Goal: Transaction & Acquisition: Subscribe to service/newsletter

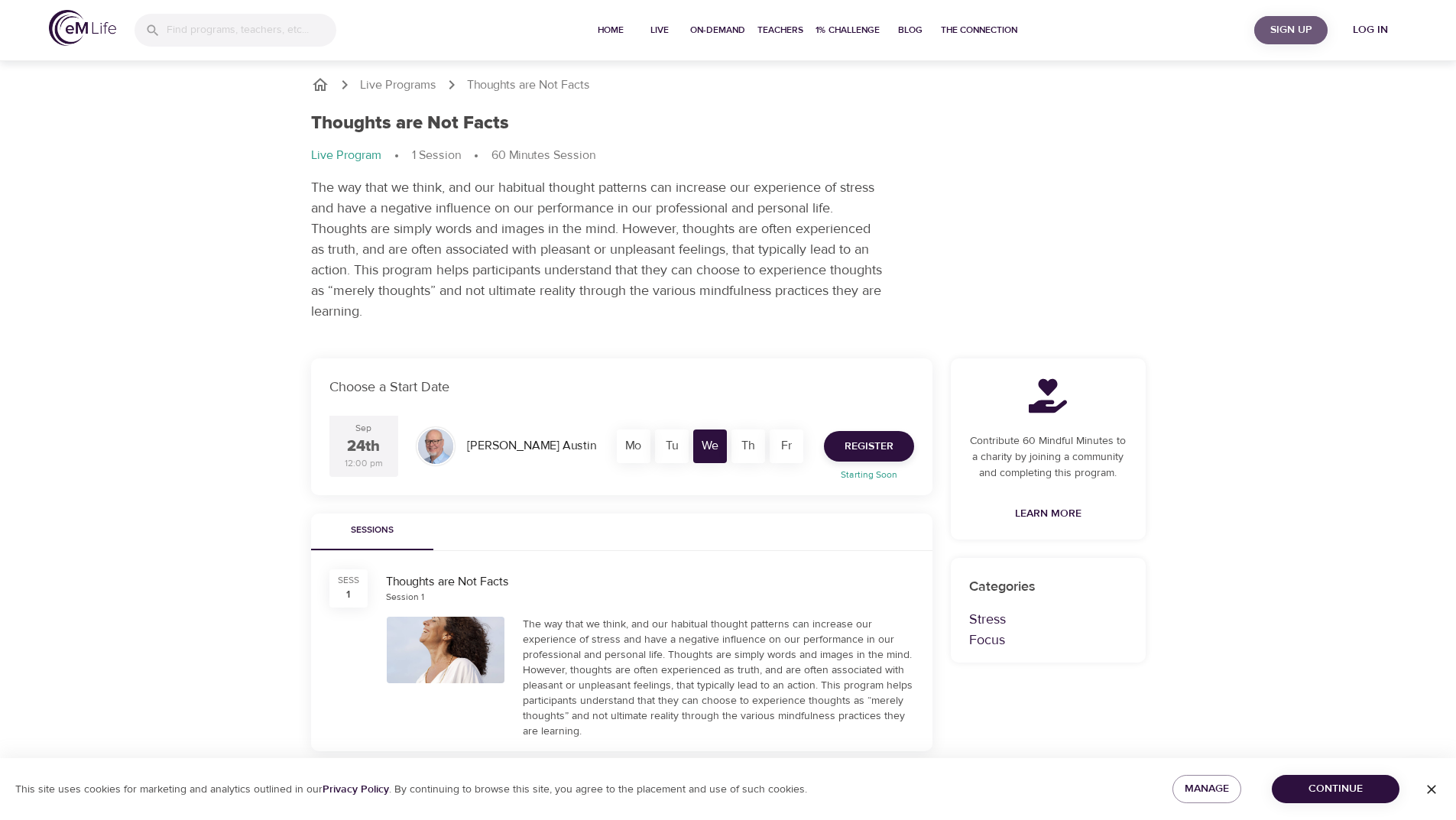
click at [1314, 19] on button "Sign Up" at bounding box center [1291, 30] width 74 height 28
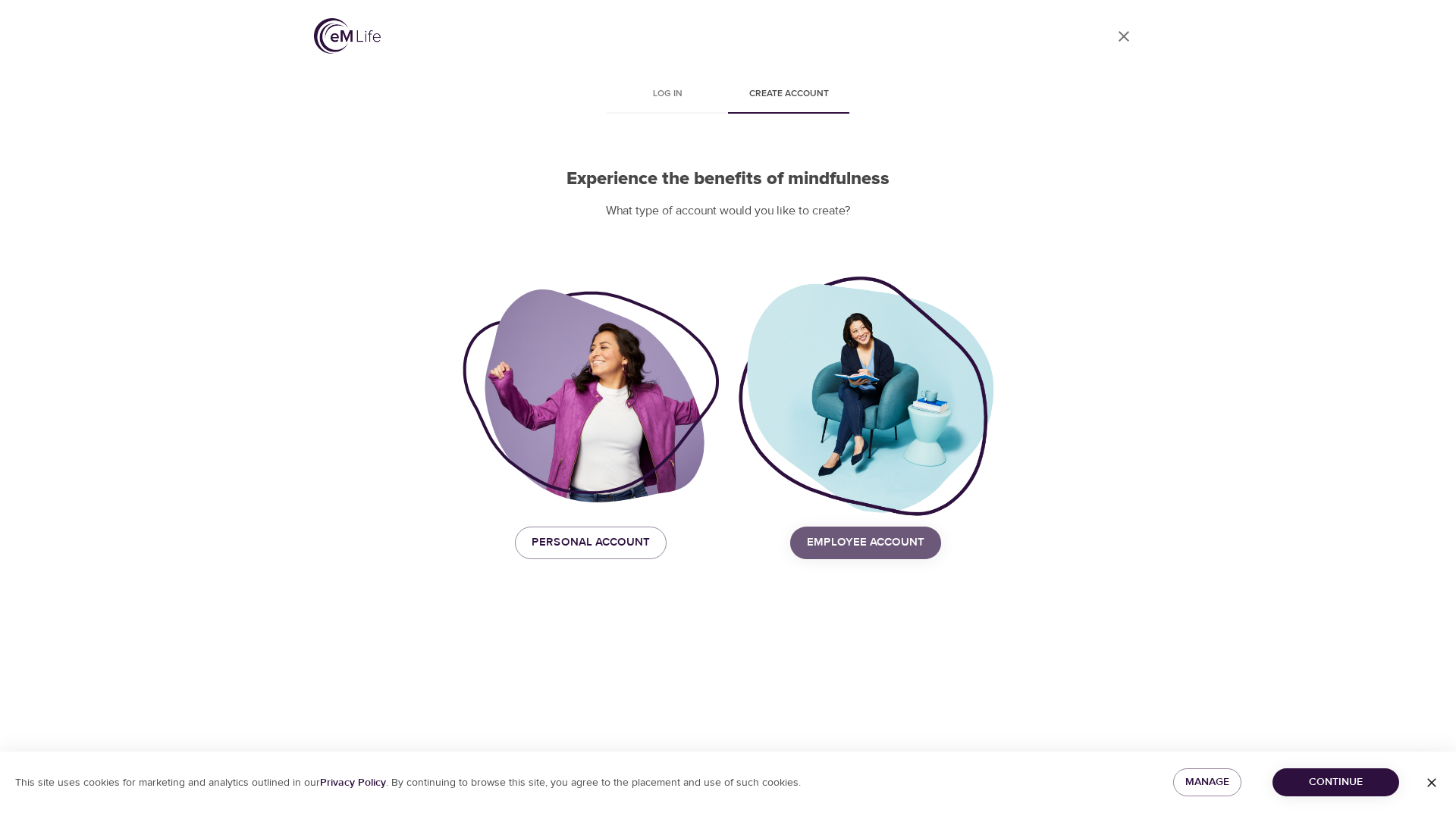
click at [897, 538] on span "Employee Account" at bounding box center [865, 543] width 117 height 19
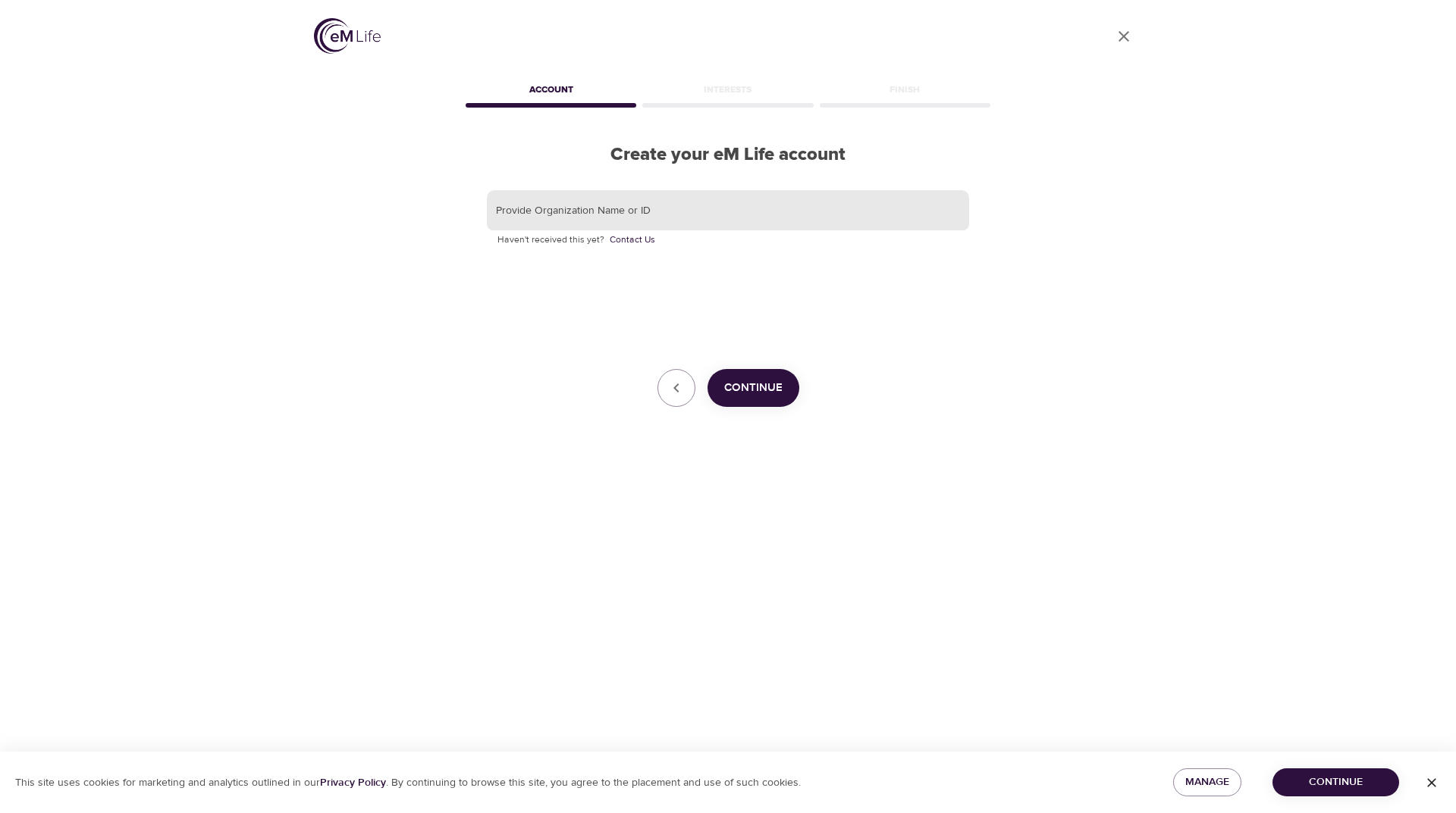
click at [627, 209] on input "text" at bounding box center [728, 211] width 482 height 41
type input "CLPCCD"
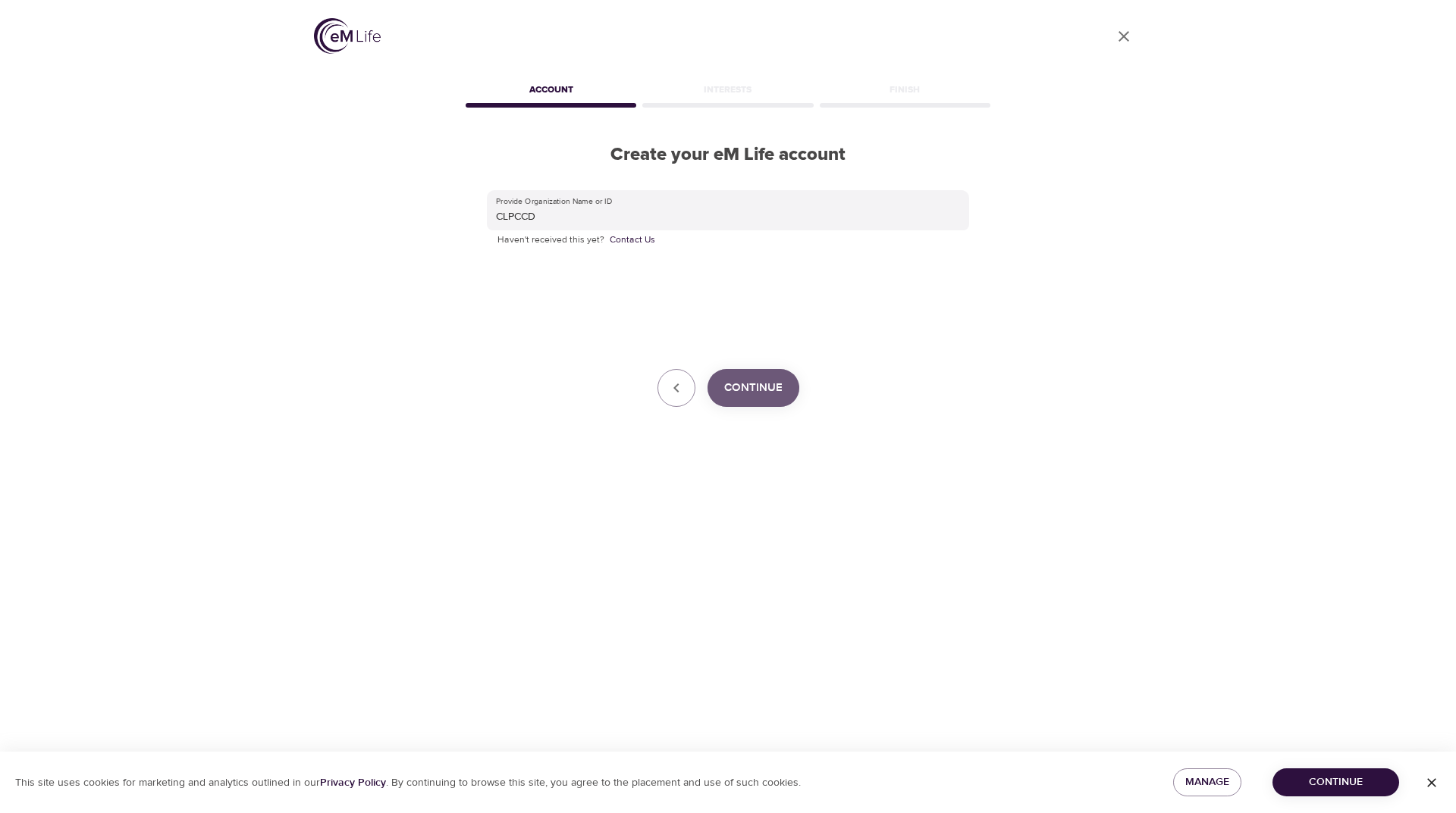
click at [754, 381] on span "Continue" at bounding box center [753, 388] width 59 height 19
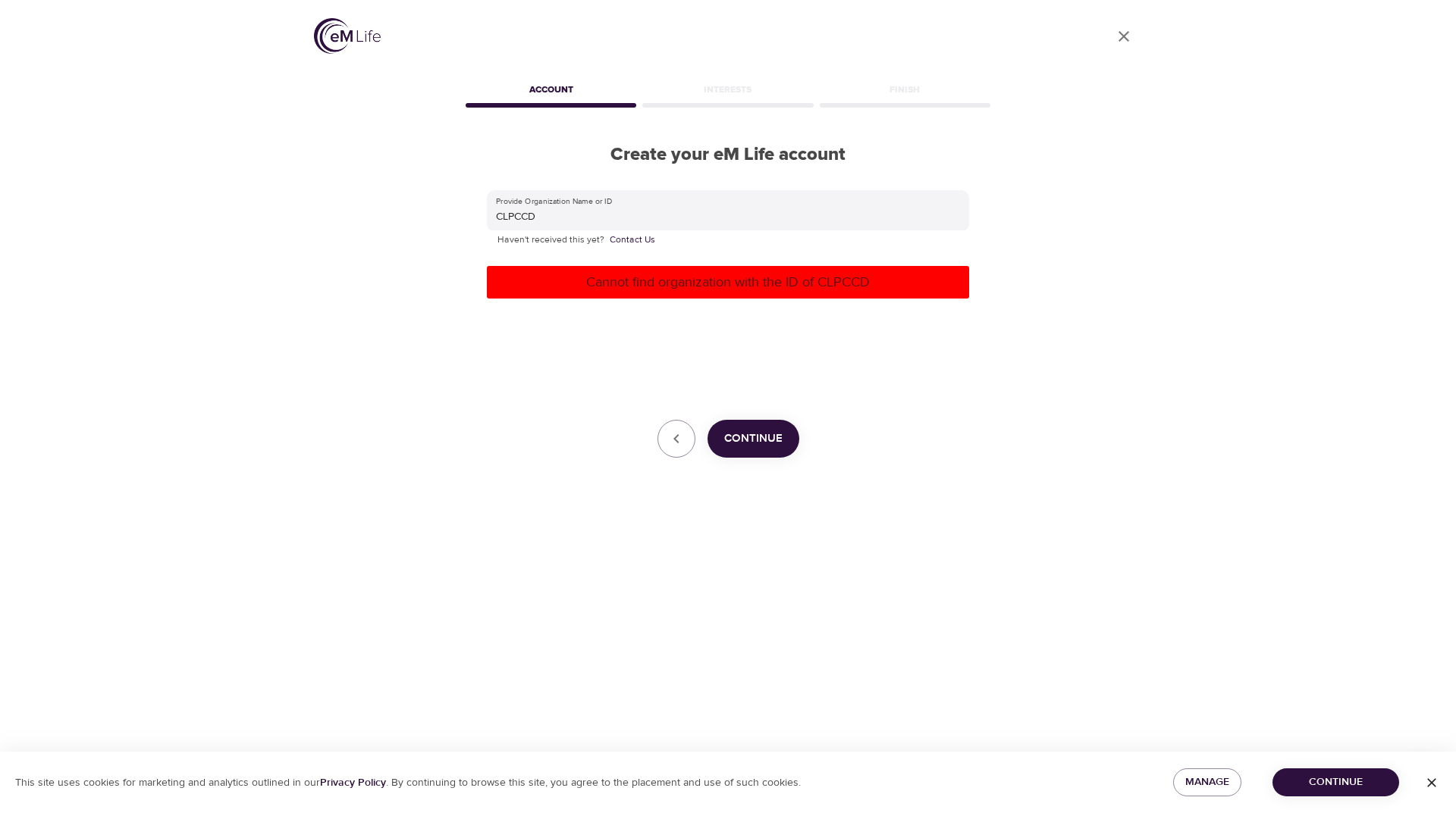
click at [680, 353] on div "Provide Organization Name or ID CLPCCD Haven't received this yet? Contact Us Ca…" at bounding box center [728, 324] width 482 height 268
